Goal: Task Accomplishment & Management: Complete application form

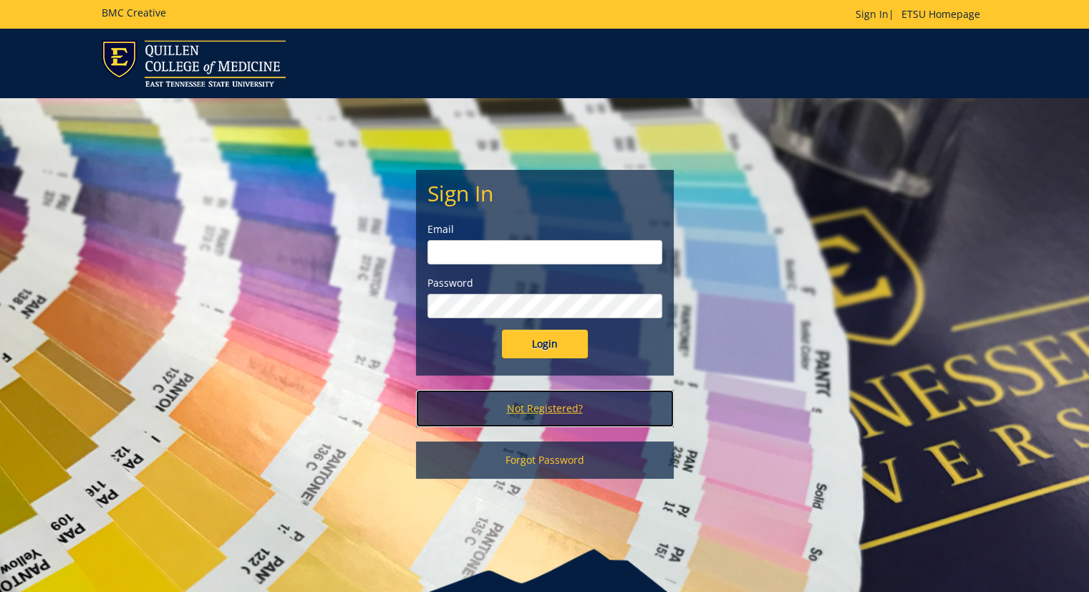
click at [527, 416] on link "Not Registered?" at bounding box center [545, 408] width 258 height 37
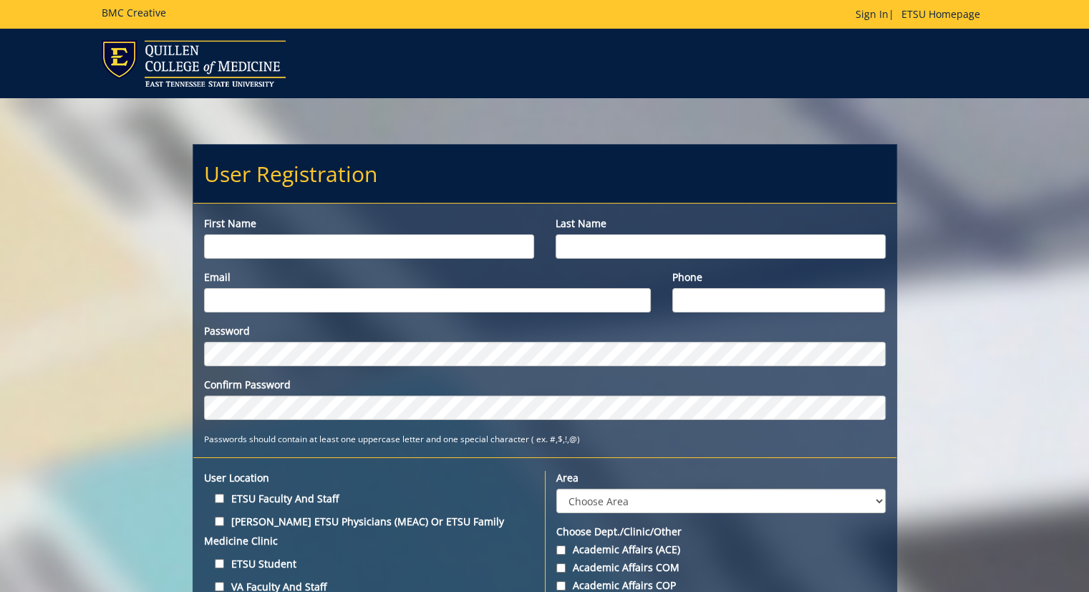
click at [266, 236] on input "First name" at bounding box center [369, 246] width 330 height 24
type input "[PERSON_NAME]"
type input "[EMAIL_ADDRESS][DOMAIN_NAME]"
type input "8593082853"
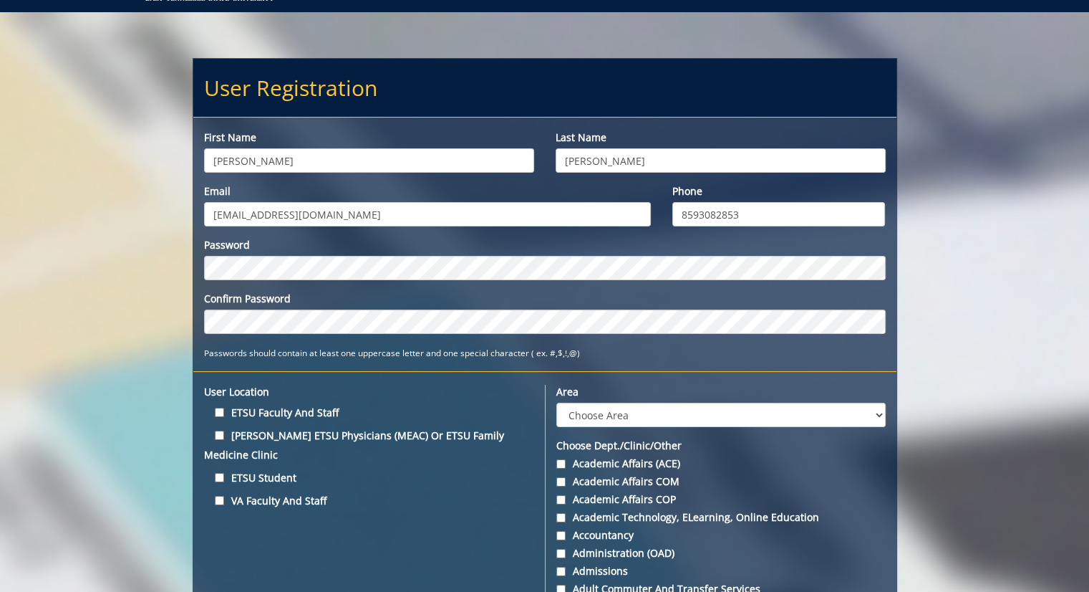
scroll to position [87, 0]
